Goal: Information Seeking & Learning: Learn about a topic

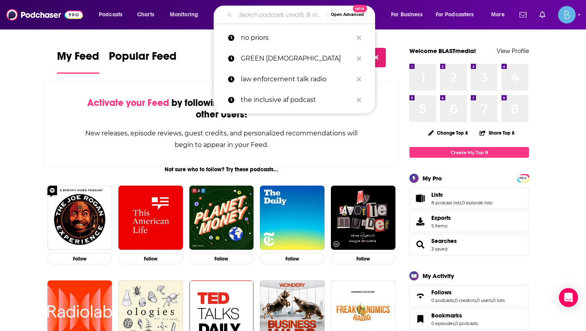
click at [279, 14] on input "Search podcasts, credits, & more..." at bounding box center [282, 14] width 92 height 13
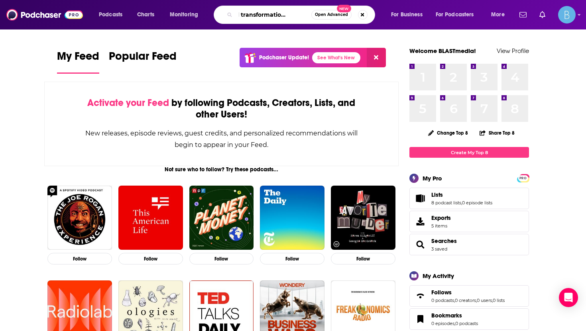
scroll to position [0, 21]
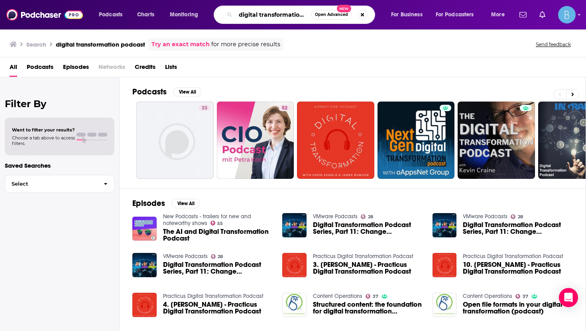
click at [259, 12] on input "digital transformation podcast" at bounding box center [274, 14] width 76 height 13
paste input "[PERSON_NAME]"
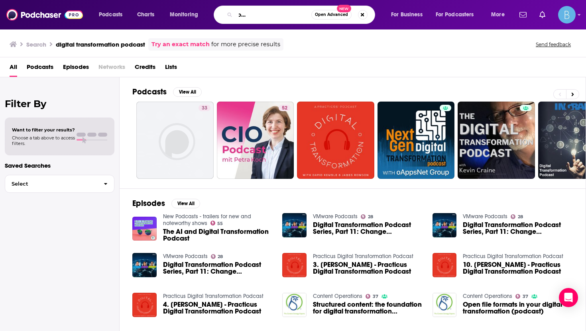
type input "digital transformation podcast [PERSON_NAME]"
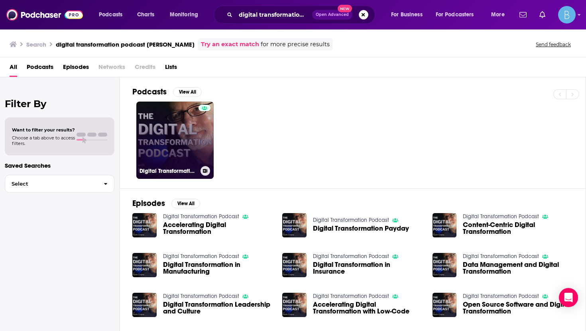
click at [175, 144] on link "Digital Transformation Podcast" at bounding box center [174, 140] width 77 height 77
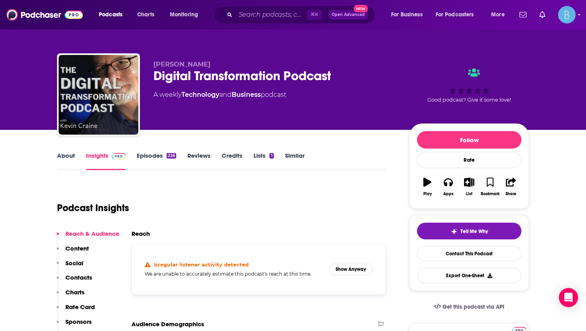
click at [154, 160] on link "Episodes 226" at bounding box center [156, 161] width 39 height 18
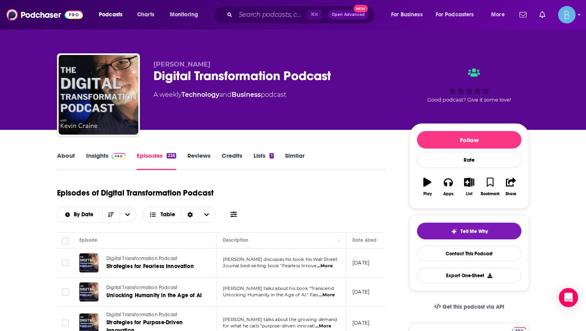
click at [64, 163] on link "About" at bounding box center [66, 161] width 18 height 18
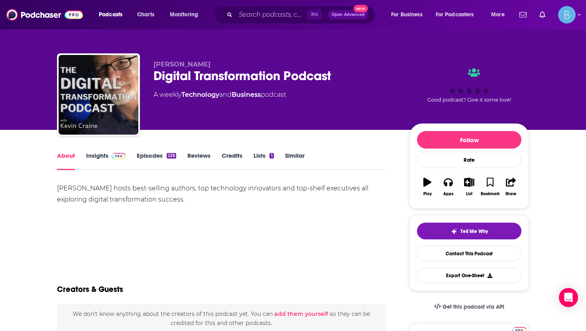
click at [160, 153] on link "Episodes 226" at bounding box center [156, 161] width 39 height 18
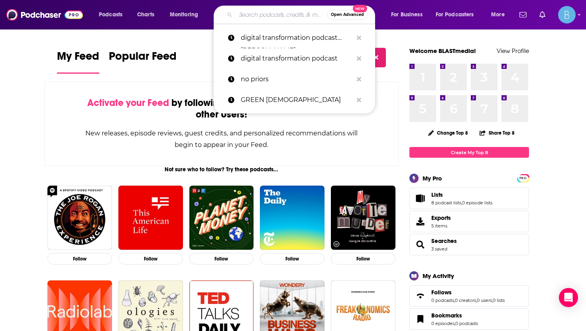
click at [249, 16] on input "Search podcasts, credits, & more..." at bounding box center [282, 14] width 92 height 13
paste input "digital transformation podcast [PERSON_NAME]"
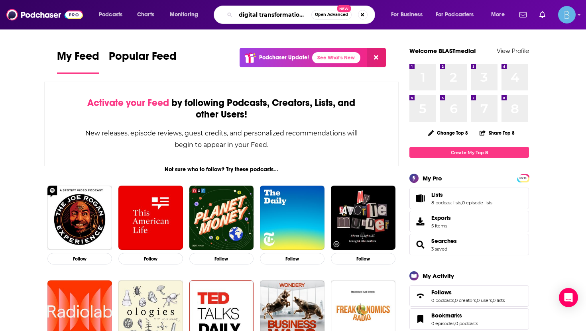
scroll to position [0, 58]
type input "digital transformation podcast [PERSON_NAME]"
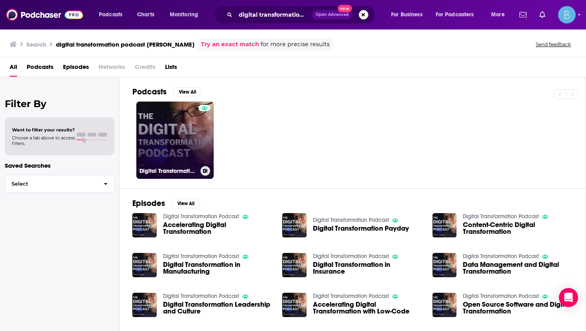
click at [180, 144] on link "Digital Transformation Podcast" at bounding box center [174, 140] width 77 height 77
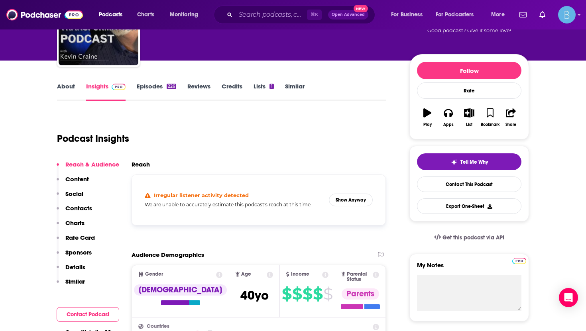
scroll to position [77, 0]
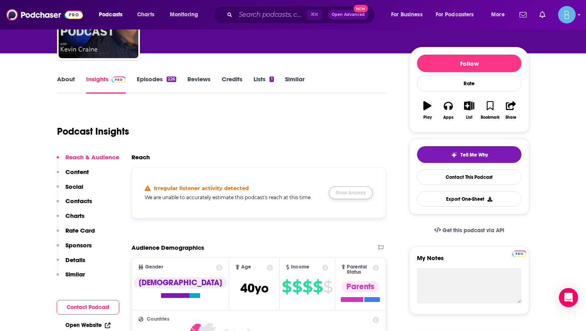
click at [347, 190] on button "Show Anyway" at bounding box center [351, 193] width 44 height 13
